Goal: Check status: Check status

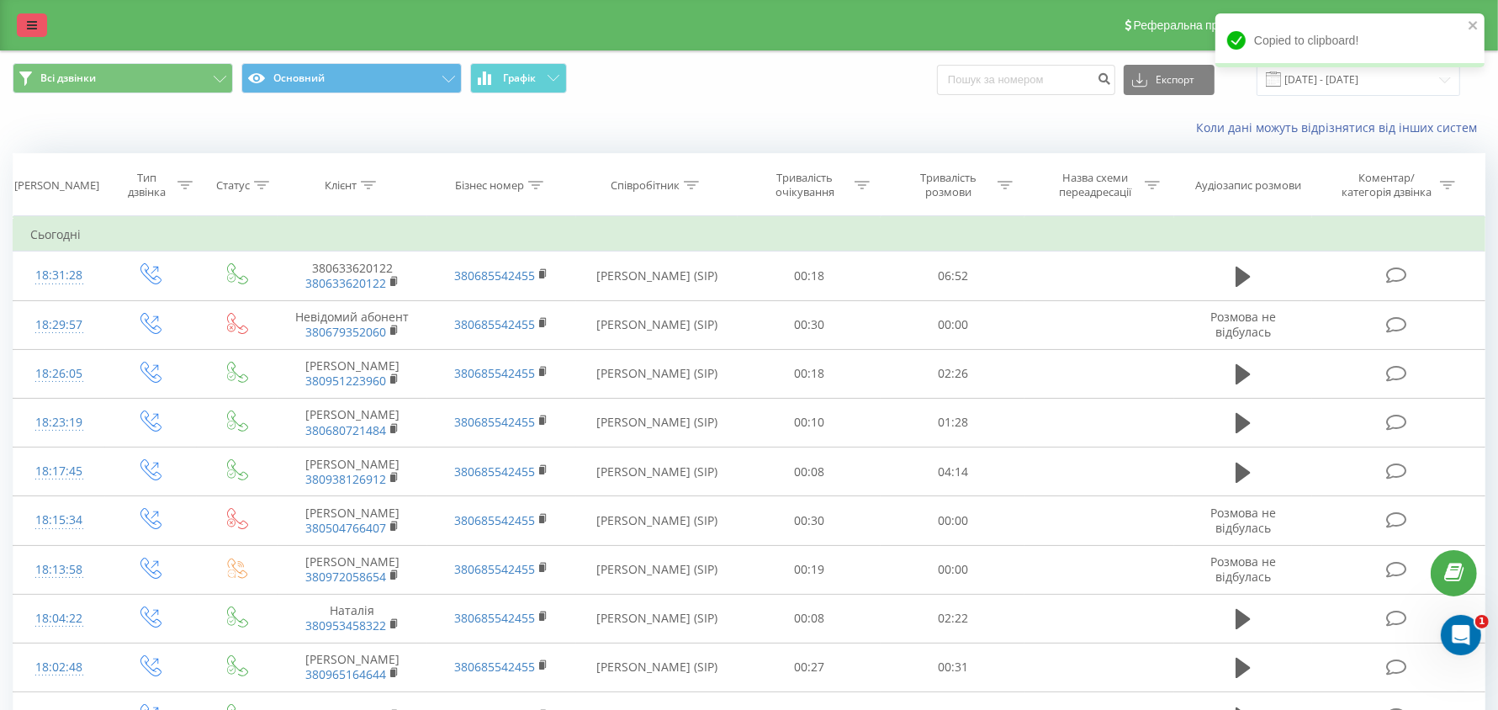
click at [24, 26] on link at bounding box center [32, 25] width 30 height 24
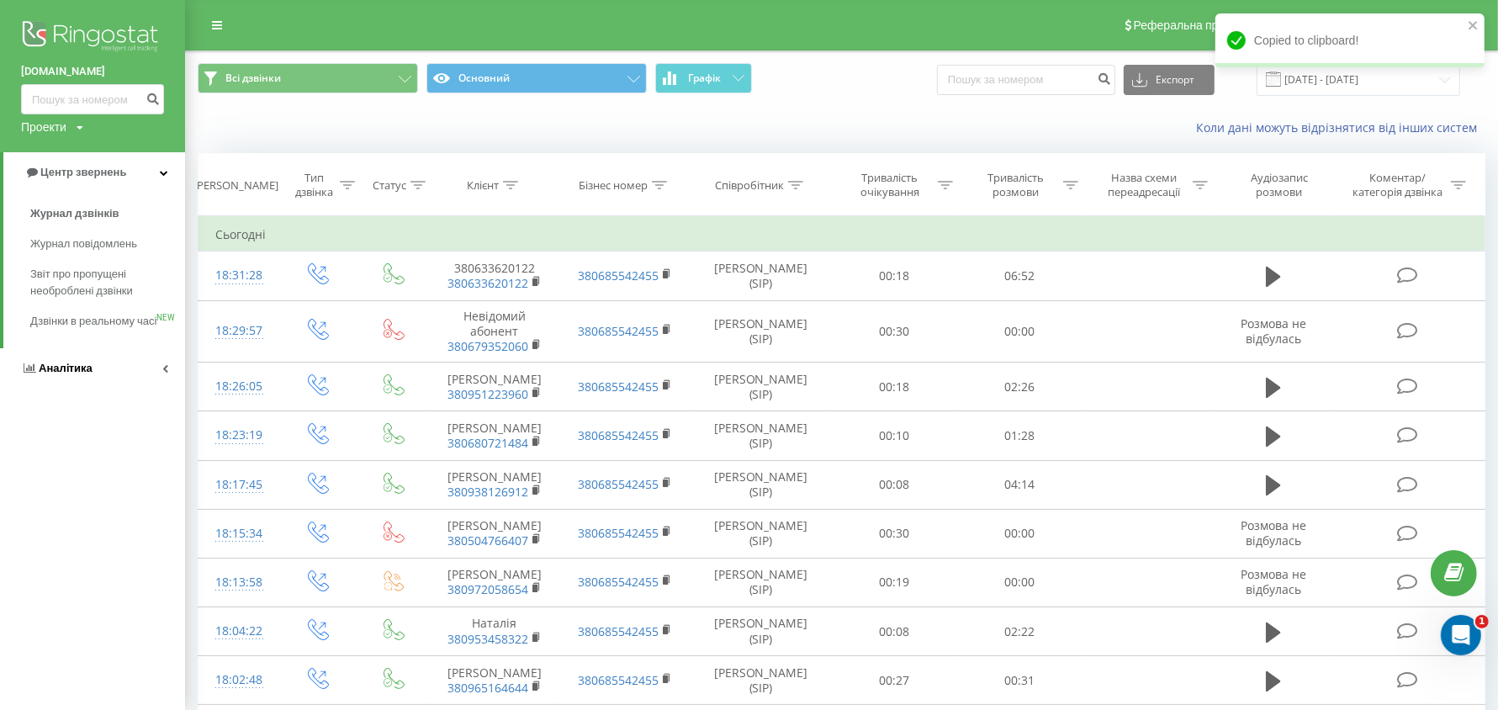
click at [72, 374] on span "Аналiтика" at bounding box center [66, 368] width 54 height 13
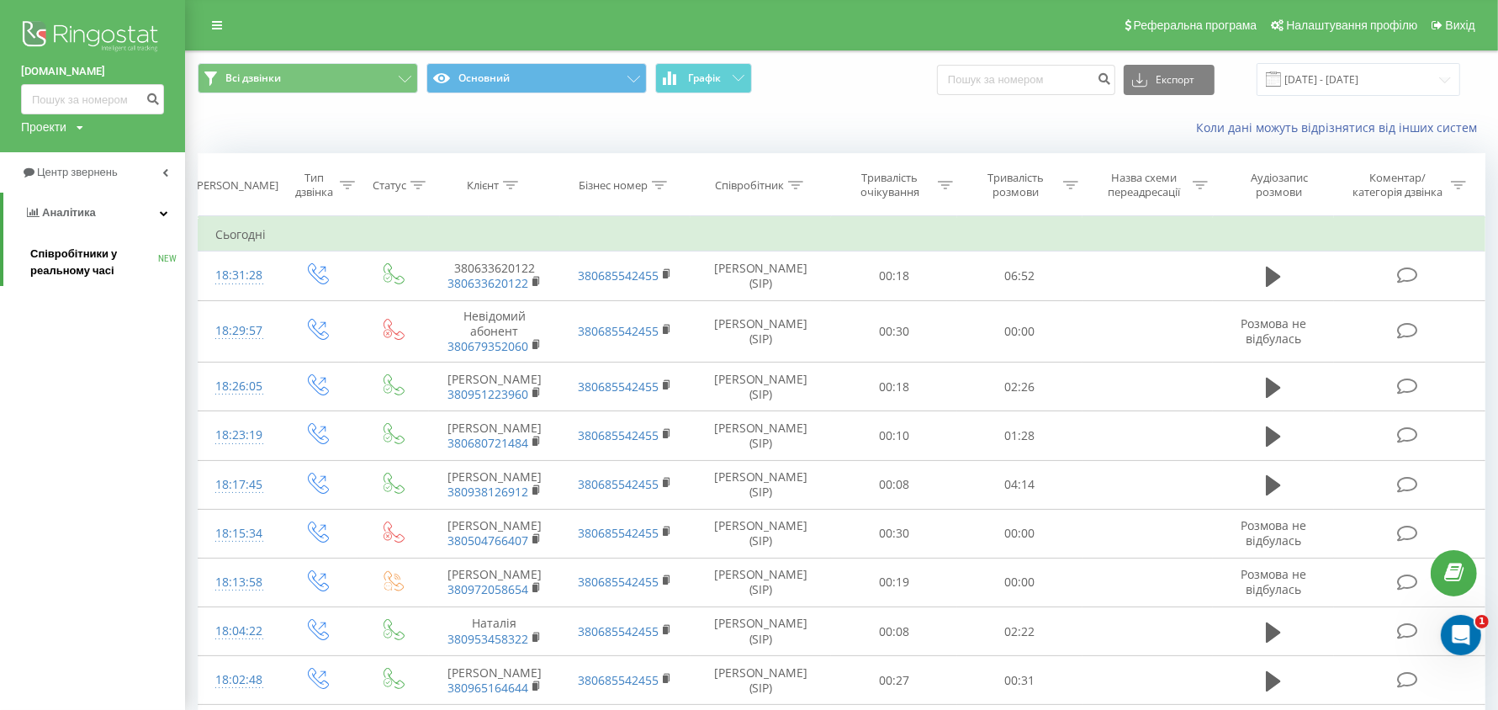
click at [83, 267] on span "Співробітники у реальному часі" at bounding box center [94, 263] width 128 height 34
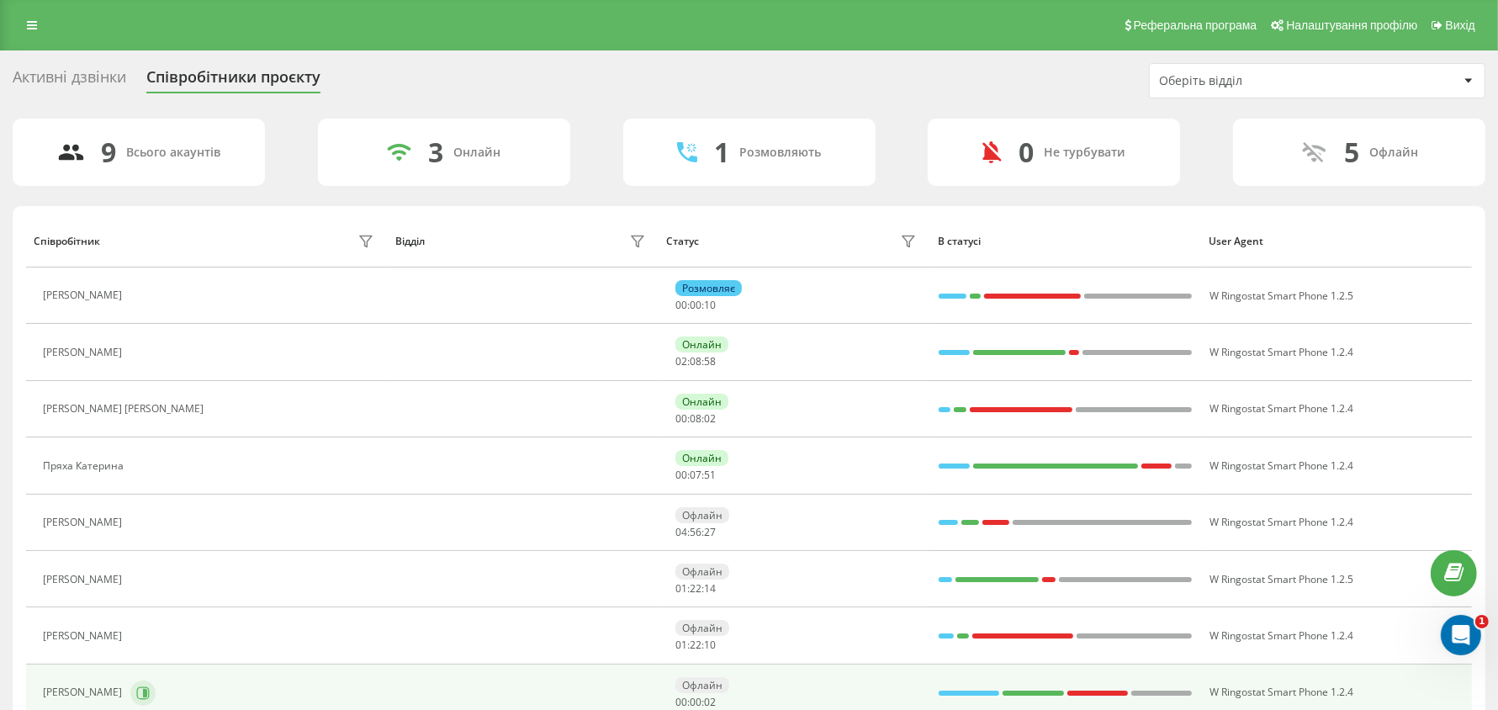
scroll to position [105, 0]
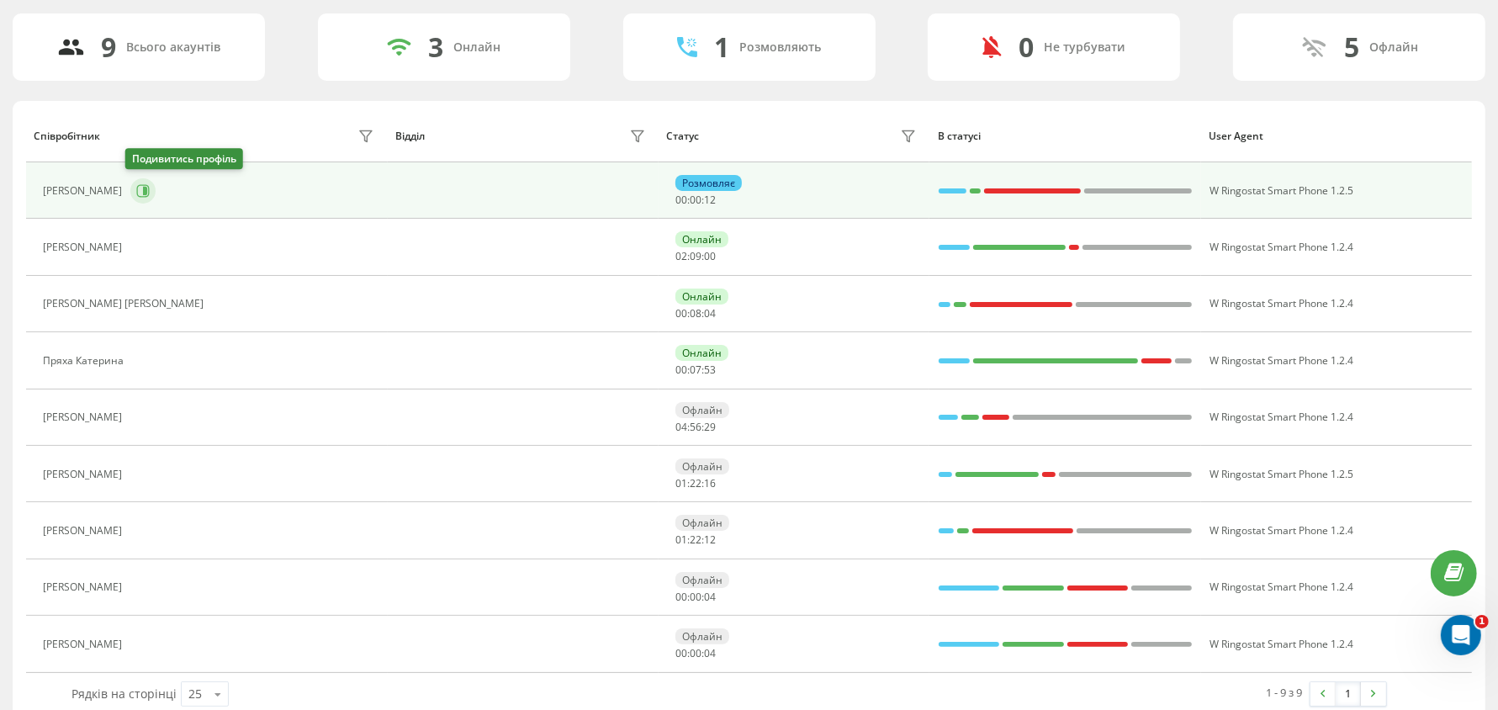
click at [136, 191] on icon at bounding box center [142, 190] width 13 height 13
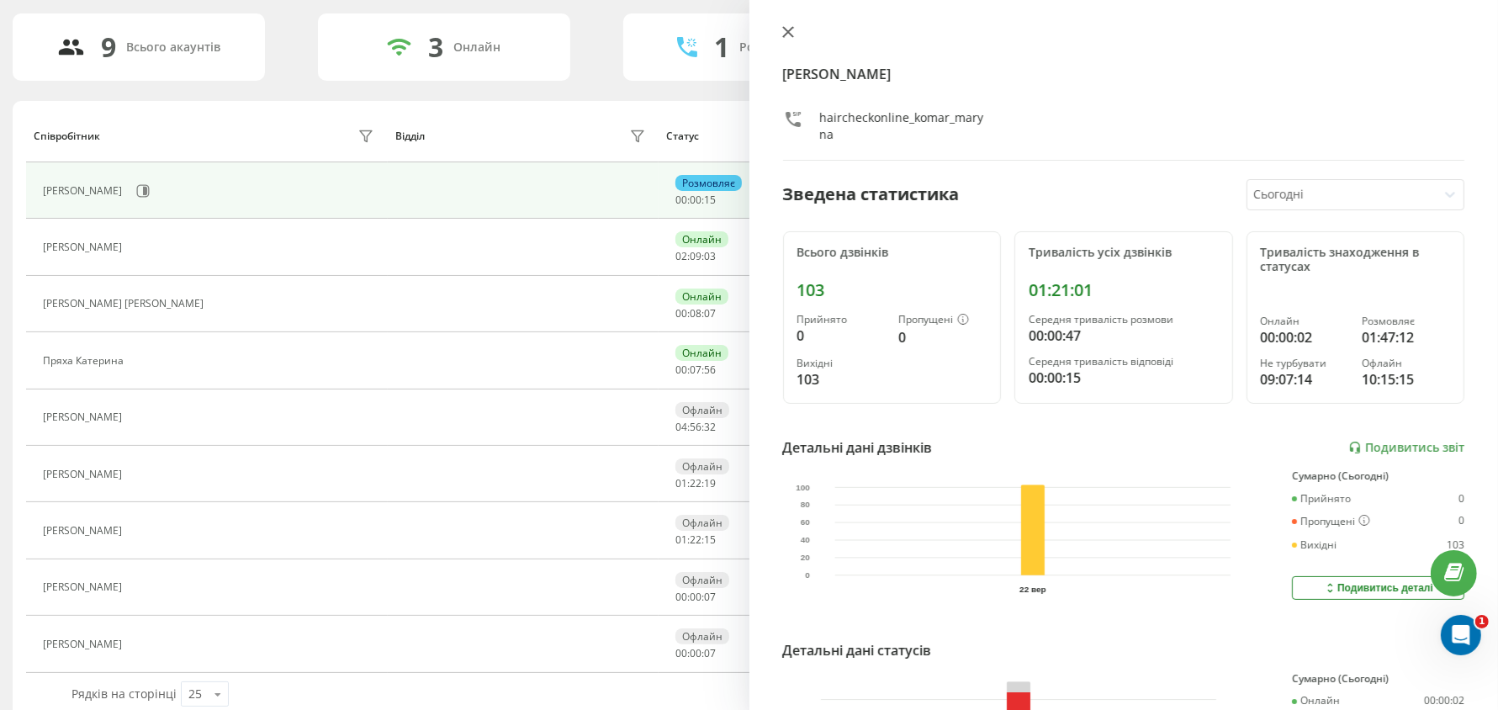
click at [794, 40] on button at bounding box center [788, 33] width 22 height 16
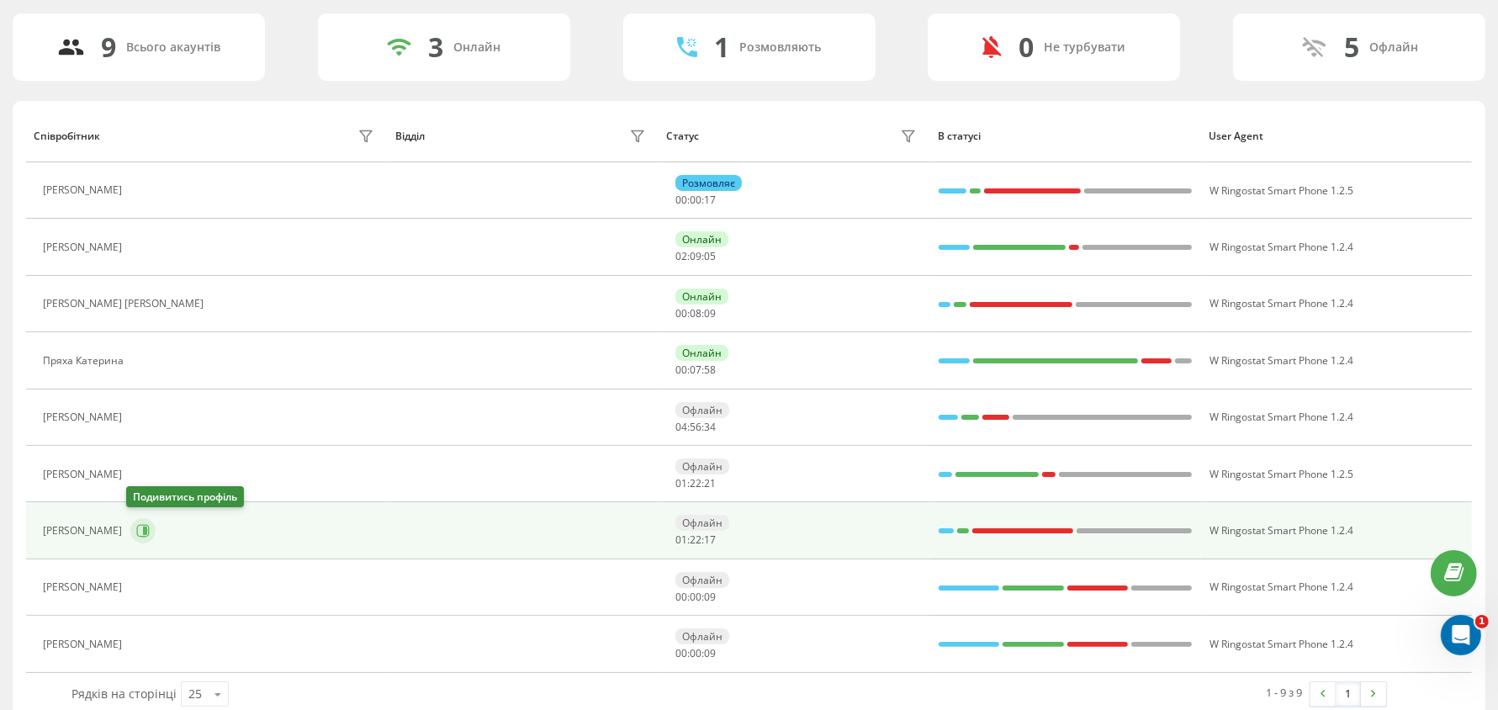
click at [137, 528] on icon at bounding box center [142, 530] width 13 height 13
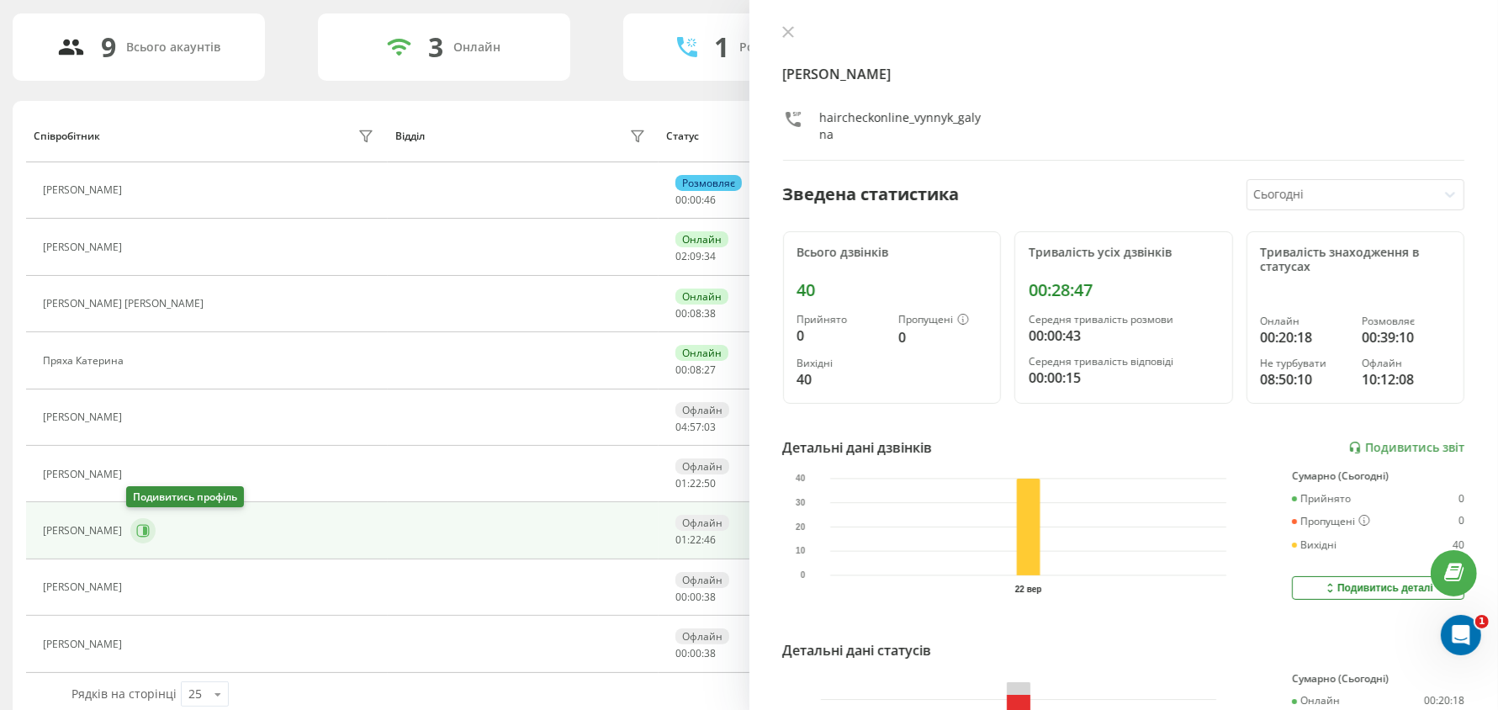
click at [136, 532] on icon at bounding box center [142, 530] width 13 height 13
click at [785, 28] on icon at bounding box center [788, 32] width 12 height 12
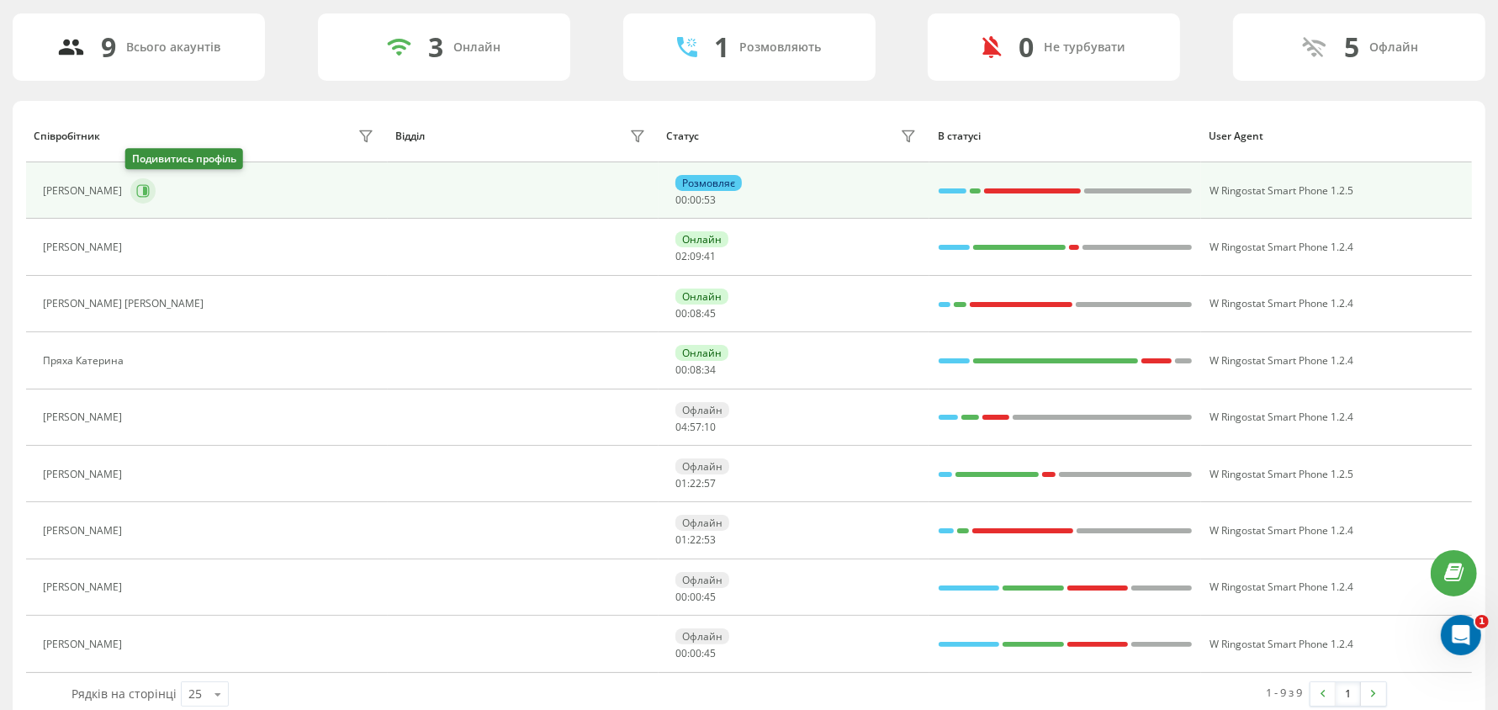
click at [144, 188] on icon at bounding box center [142, 190] width 13 height 13
